Goal: Task Accomplishment & Management: Manage account settings

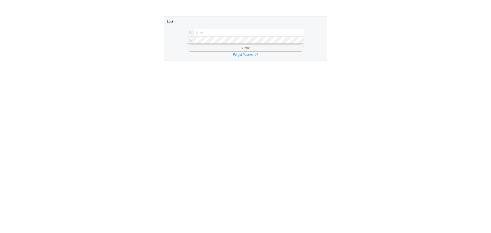
type input "laylap@qualitybath.com"
click at [222, 49] on button "Submit" at bounding box center [246, 48] width 118 height 7
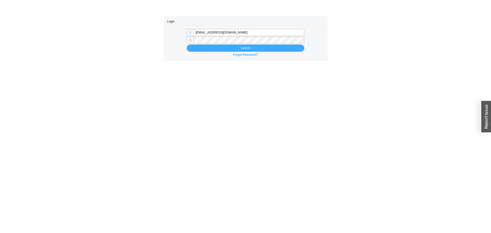
click at [222, 49] on button "Submit" at bounding box center [246, 48] width 118 height 7
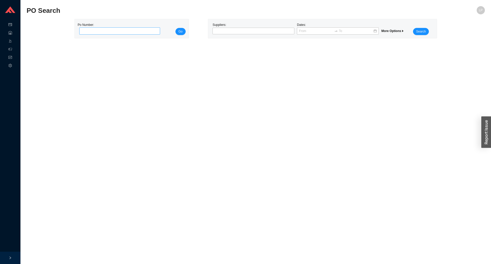
click at [139, 34] on input "tel" at bounding box center [119, 30] width 81 height 7
type input "984694"
click at [184, 33] on button "Go" at bounding box center [181, 31] width 10 height 7
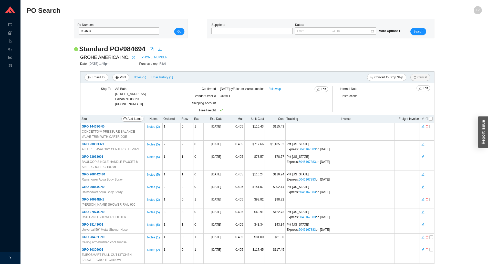
click at [399, 104] on div "Internal Note Instructions" at bounding box center [375, 100] width 87 height 29
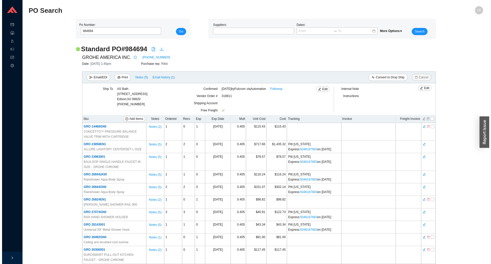
scroll to position [161, 0]
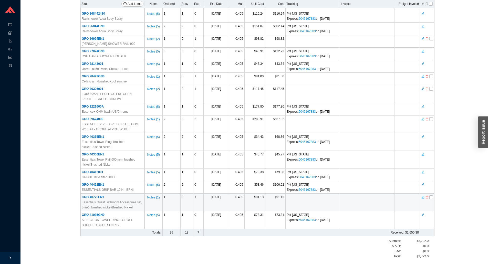
click at [428, 198] on icon "delete" at bounding box center [426, 197] width 3 height 4
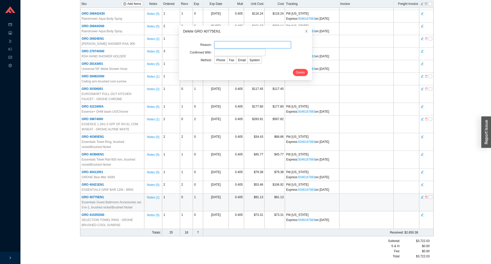
click at [231, 44] on input "text" at bounding box center [252, 44] width 77 height 7
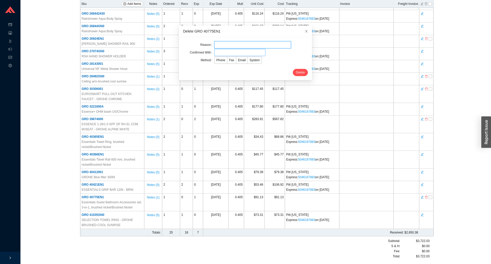
type input "lead time"
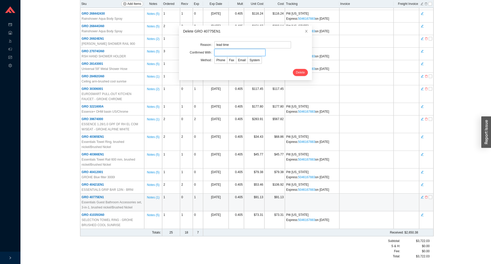
click at [231, 53] on input "text" at bounding box center [239, 52] width 51 height 7
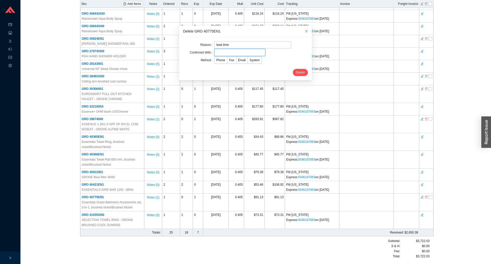
type input "confirmation"
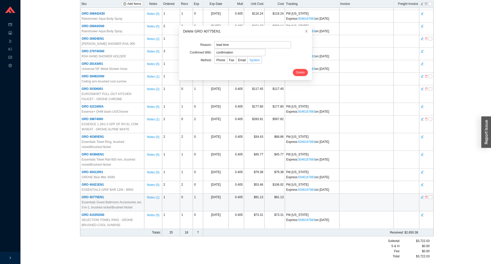
click at [250, 62] on span "System" at bounding box center [255, 60] width 10 height 4
click at [248, 61] on input "System" at bounding box center [248, 61] width 0 height 0
click at [301, 72] on button "Delete" at bounding box center [300, 72] width 15 height 7
